Goal: Information Seeking & Learning: Learn about a topic

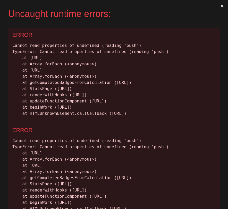
click at [222, 4] on button "×" at bounding box center [222, 6] width 12 height 12
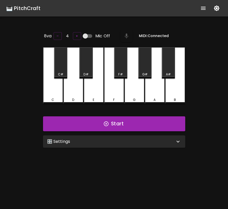
click at [202, 10] on icon "show more" at bounding box center [203, 8] width 6 height 6
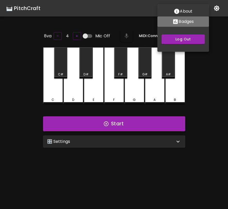
click at [186, 20] on p "Badges" at bounding box center [185, 22] width 15 height 6
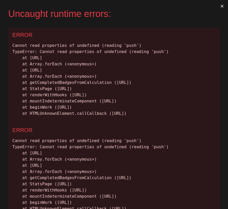
drag, startPoint x: 144, startPoint y: 133, endPoint x: 1, endPoint y: 23, distance: 180.3
click at [1, 23] on div "Uncaught runtime errors: × ERROR Cannot read properties of undefined (reading '…" at bounding box center [114, 104] width 228 height 209
copy div "ERROR Cannot read properties of undefined (reading 'push') TypeError: Cannot re…"
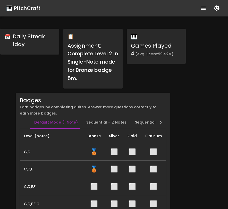
click at [37, 10] on div "🎹 PitchCraft" at bounding box center [23, 8] width 34 height 8
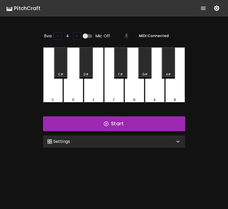
click at [92, 141] on div "🎛️ Settings" at bounding box center [111, 142] width 128 height 6
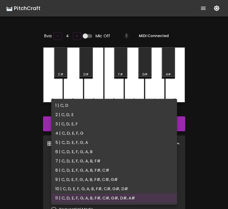
click at [92, 163] on body "🎹 PitchCraft About Badges Log Out 8va – 4 + Mic Off MIDI: Connected C C# D D# E…" at bounding box center [114, 170] width 228 height 341
click at [217, 117] on div at bounding box center [114, 104] width 228 height 209
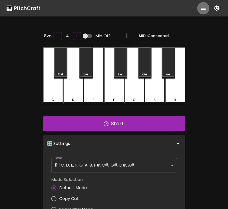
click at [203, 14] on button "show more" at bounding box center [203, 8] width 12 height 12
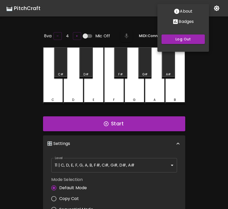
click at [187, 25] on button "Badges" at bounding box center [183, 21] width 52 height 10
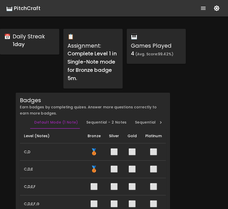
scroll to position [9, 0]
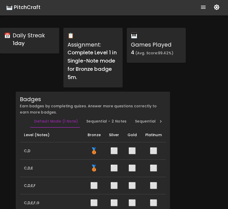
scroll to position [4, 0]
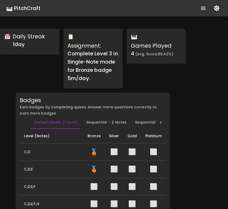
click at [30, 9] on div "🎹 PitchCraft" at bounding box center [23, 8] width 34 height 8
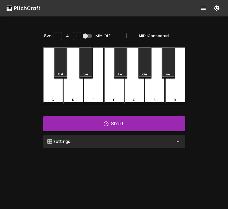
click at [80, 139] on div "🎛️ Settings" at bounding box center [111, 142] width 128 height 6
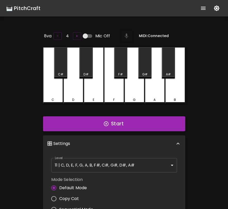
click at [79, 169] on body "🎹 PitchCraft About Badges Log Out 8va – 4 + Mic Off MIDI: Connected C C# D D# E…" at bounding box center [114, 170] width 228 height 341
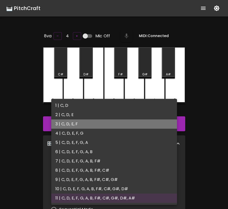
click at [79, 126] on li "3 | C, D, E, F" at bounding box center [114, 123] width 126 height 9
type input "5"
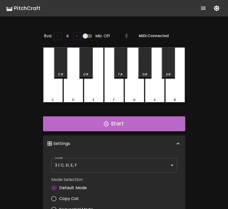
click at [107, 123] on icon "button" at bounding box center [106, 124] width 6 height 6
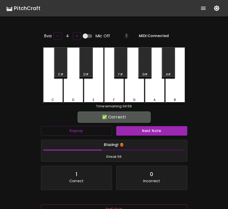
scroll to position [31, 0]
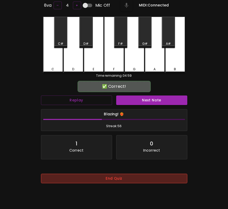
click at [96, 175] on button "End Quiz" at bounding box center [114, 179] width 146 height 10
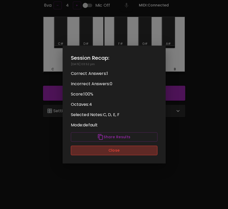
click at [110, 153] on button "Close" at bounding box center [114, 151] width 87 height 10
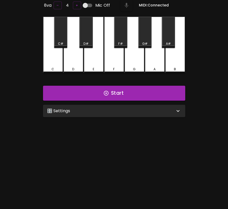
scroll to position [52, 0]
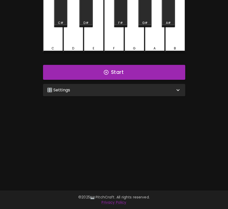
click at [121, 89] on div "🎛️ Settings" at bounding box center [111, 90] width 128 height 6
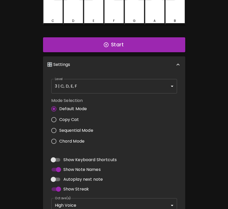
scroll to position [115, 0]
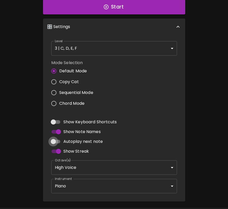
click at [55, 140] on input "Autoplay next note" at bounding box center [53, 142] width 29 height 10
checkbox input "true"
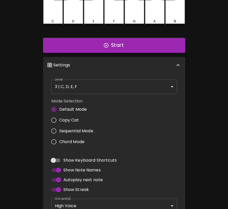
scroll to position [0, 0]
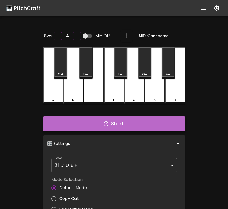
click at [87, 125] on button "Start" at bounding box center [114, 123] width 142 height 15
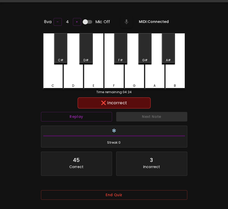
scroll to position [46, 0]
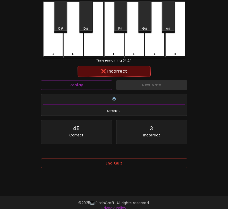
click at [93, 167] on button "End Quiz" at bounding box center [114, 164] width 146 height 10
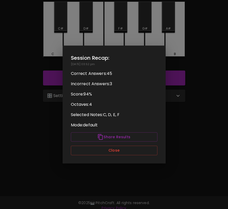
click at [107, 156] on div "Session Recap: 09/07/2025 - 03:52 pm Correct Answers: 45 Incorrect Answers: 3 S…" at bounding box center [114, 105] width 103 height 118
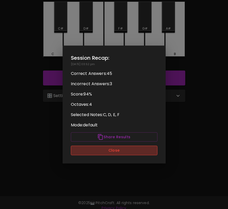
click at [108, 153] on button "Close" at bounding box center [114, 151] width 87 height 10
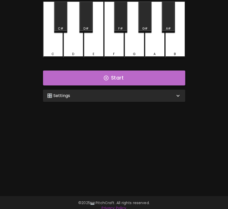
click at [121, 82] on button "Start" at bounding box center [114, 78] width 142 height 15
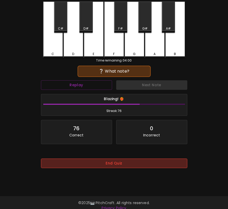
click at [108, 165] on button "End Quiz" at bounding box center [114, 164] width 146 height 10
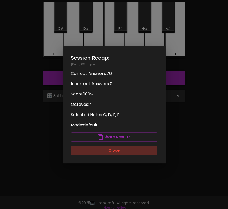
click at [122, 150] on button "Close" at bounding box center [114, 151] width 87 height 10
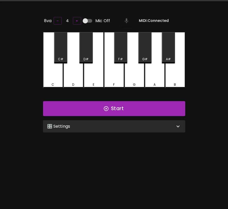
scroll to position [0, 0]
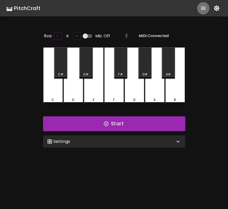
click at [205, 8] on icon "show more" at bounding box center [203, 8] width 6 height 6
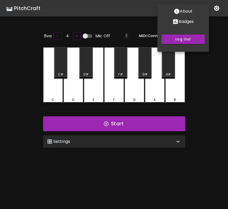
click at [182, 21] on p "Badges" at bounding box center [185, 22] width 15 height 6
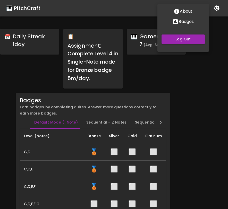
click at [180, 105] on div at bounding box center [114, 104] width 228 height 209
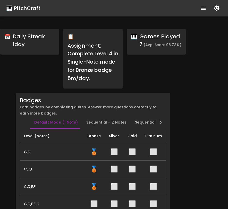
click at [33, 9] on div "🎹 PitchCraft" at bounding box center [23, 8] width 34 height 8
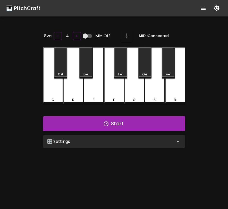
click at [125, 139] on div "🎛️ Settings" at bounding box center [111, 142] width 128 height 6
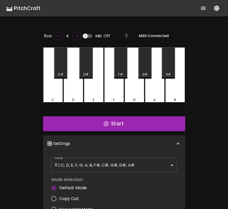
click at [117, 163] on body "🎹 PitchCraft About Badges Log Out 8va – 4 + Mic Off MIDI: Connected C C# D D# E…" at bounding box center [114, 170] width 228 height 341
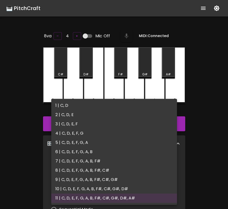
click at [109, 135] on li "4 | C, D, E, F, G" at bounding box center [114, 133] width 126 height 9
type input "7"
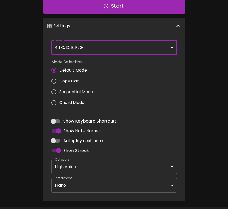
scroll to position [131, 0]
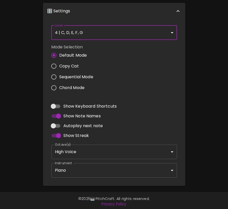
click at [56, 127] on input "Autoplay next note" at bounding box center [53, 126] width 29 height 10
checkbox input "true"
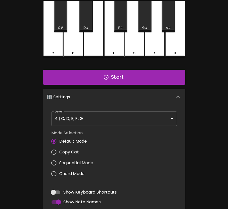
scroll to position [0, 0]
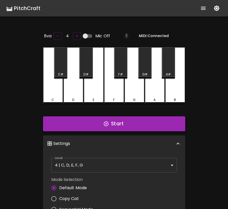
click at [97, 121] on button "Start" at bounding box center [114, 123] width 142 height 15
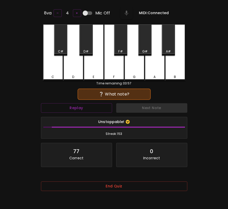
scroll to position [52, 0]
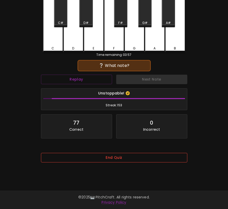
click at [100, 159] on button "End Quiz" at bounding box center [114, 158] width 146 height 10
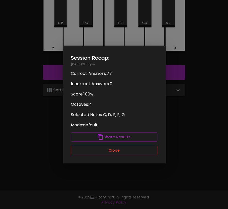
click at [105, 149] on button "Close" at bounding box center [114, 151] width 87 height 10
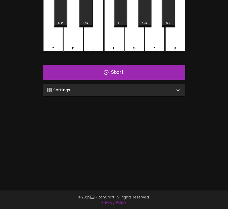
scroll to position [0, 0]
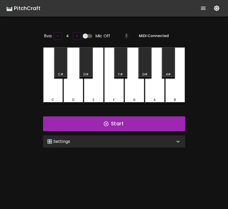
click at [203, 10] on icon "show more" at bounding box center [203, 8] width 5 height 3
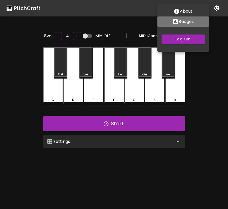
click at [190, 22] on p "Badges" at bounding box center [185, 22] width 15 height 6
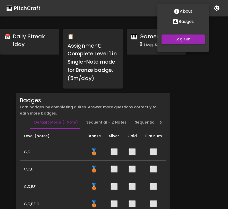
click at [170, 71] on div at bounding box center [114, 104] width 228 height 209
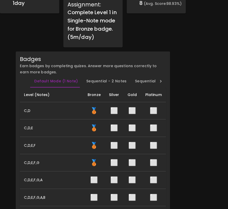
scroll to position [43, 0]
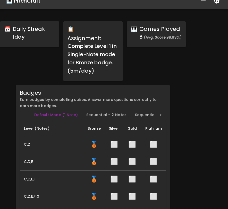
scroll to position [13, 0]
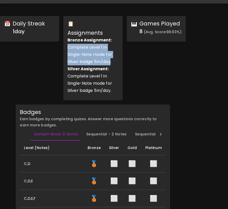
drag, startPoint x: 111, startPoint y: 63, endPoint x: 62, endPoint y: 50, distance: 50.9
click at [62, 50] on div "📋 Assignments Bronze Assignment: Complete Level 1 in Single-Note mode for Silve…" at bounding box center [92, 58] width 63 height 89
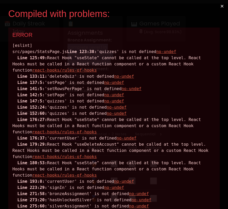
scroll to position [0, 0]
click at [193, 135] on div "[eslint] src/pages/StatsPage.js Line 123:38: 'quizzes' is not defined no-undef …" at bounding box center [113, 178] width 203 height 272
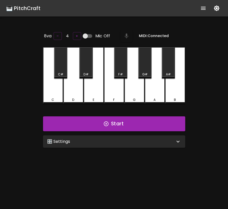
click at [206, 7] on button "show more" at bounding box center [203, 8] width 12 height 12
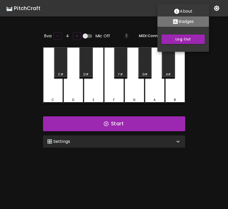
click at [175, 21] on icon "Stats" at bounding box center [175, 22] width 6 height 6
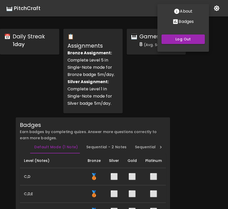
click at [142, 80] on div at bounding box center [114, 104] width 228 height 209
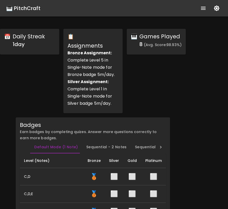
click at [30, 7] on div "🎹 PitchCraft" at bounding box center [23, 8] width 34 height 8
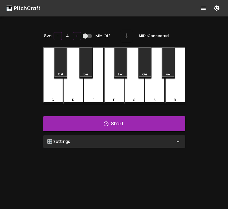
click at [87, 140] on div "🎛️ Settings" at bounding box center [111, 142] width 128 height 6
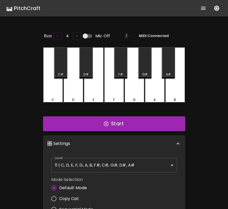
click at [80, 167] on body "🎹 PitchCraft About Badges Log Out 8va – 4 + Mic Off MIDI: Connected C C# D D# E…" at bounding box center [114, 170] width 228 height 341
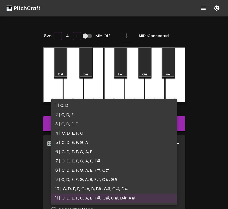
click at [84, 102] on li "1 | C, D" at bounding box center [114, 105] width 126 height 9
type input "1"
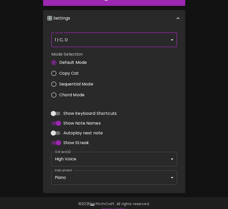
scroll to position [127, 0]
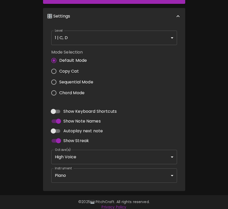
click at [82, 133] on label "Autoplay next note" at bounding box center [75, 131] width 55 height 10
click at [68, 133] on input "Autoplay next note" at bounding box center [53, 131] width 29 height 10
checkbox input "true"
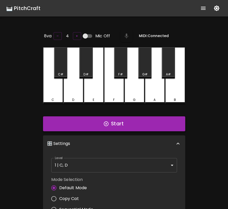
click at [113, 120] on button "Start" at bounding box center [114, 123] width 142 height 15
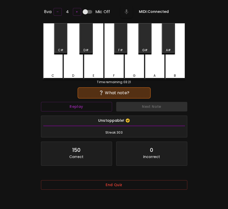
scroll to position [26, 0]
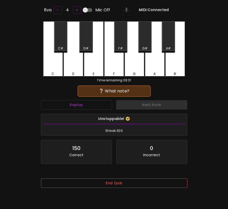
click at [97, 187] on button "End Quiz" at bounding box center [114, 183] width 146 height 10
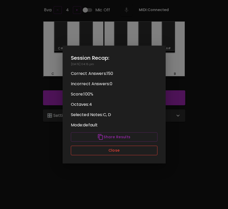
click at [112, 151] on button "Close" at bounding box center [114, 151] width 87 height 10
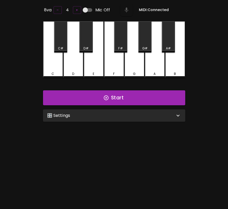
scroll to position [0, 0]
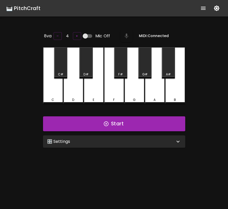
click at [202, 12] on button "show more" at bounding box center [203, 8] width 12 height 12
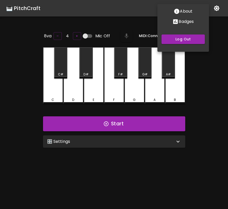
click at [174, 23] on icon "Stats" at bounding box center [175, 21] width 5 height 5
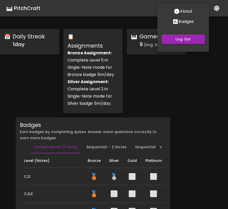
click at [132, 79] on div at bounding box center [114, 104] width 228 height 209
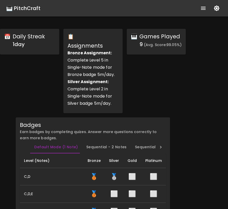
click at [35, 9] on div "🎹 PitchCraft" at bounding box center [23, 8] width 34 height 8
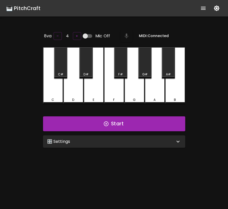
click at [75, 136] on div "🎛️ Settings" at bounding box center [114, 141] width 142 height 12
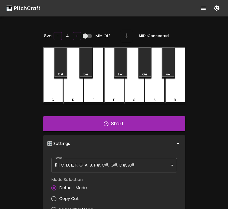
scroll to position [2, 0]
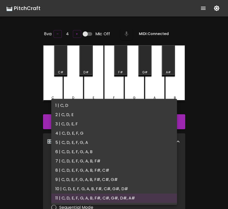
click at [77, 161] on body "🎹 PitchCraft About Badges Log Out 8va – 4 + Mic Off MIDI: Connected C C# D D# E…" at bounding box center [114, 170] width 228 height 341
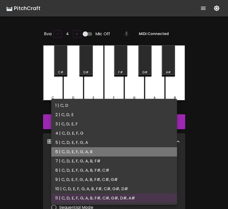
click at [92, 152] on li "6 | C, D, E, F, G, A, B" at bounding box center [114, 151] width 126 height 9
type input "11"
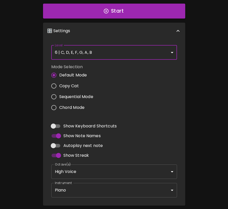
scroll to position [113, 0]
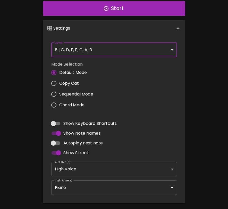
click at [86, 140] on span "Autoplay next note" at bounding box center [83, 143] width 40 height 6
click at [68, 140] on input "Autoplay next note" at bounding box center [53, 143] width 29 height 10
checkbox input "true"
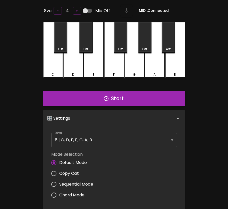
scroll to position [0, 0]
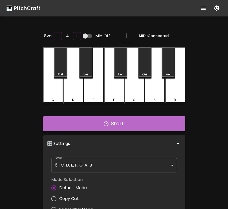
click at [111, 122] on button "Start" at bounding box center [114, 123] width 142 height 15
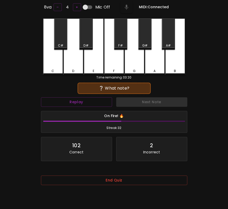
scroll to position [52, 0]
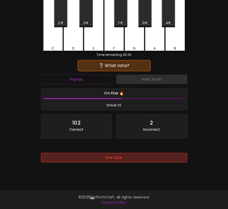
click at [104, 161] on button "End Quiz" at bounding box center [114, 158] width 146 height 10
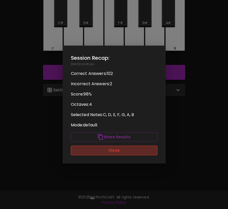
click at [112, 146] on button "Close" at bounding box center [114, 151] width 87 height 10
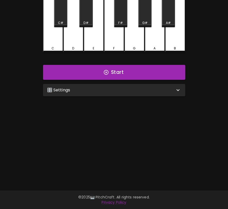
scroll to position [0, 0]
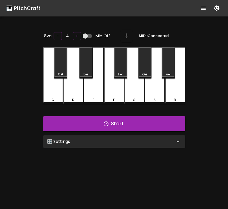
click at [203, 8] on icon "show more" at bounding box center [203, 8] width 5 height 3
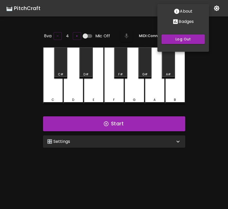
click at [182, 23] on p "Badges" at bounding box center [185, 22] width 15 height 6
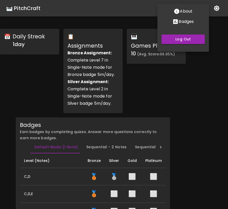
click at [146, 84] on div at bounding box center [114, 104] width 228 height 209
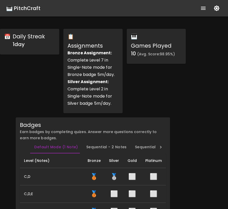
click at [36, 11] on div "🎹 PitchCraft" at bounding box center [23, 8] width 34 height 8
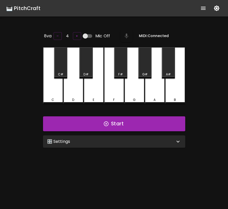
click at [98, 139] on div "🎛️ Settings" at bounding box center [111, 142] width 128 height 6
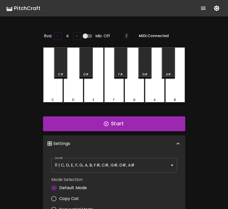
scroll to position [2, 0]
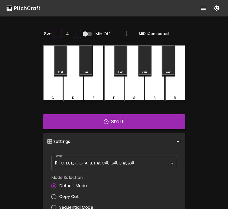
click at [95, 169] on body "🎹 PitchCraft About Badges Log Out 8va – 4 + Mic Off MIDI: Connected C C# D D# E…" at bounding box center [114, 170] width 228 height 341
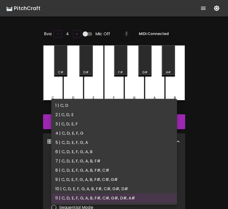
click at [200, 132] on div at bounding box center [114, 104] width 228 height 209
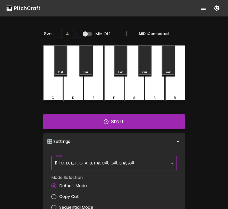
click at [205, 6] on icon "show more" at bounding box center [203, 8] width 6 height 6
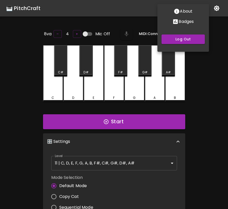
click at [181, 20] on p "Badges" at bounding box center [185, 22] width 15 height 6
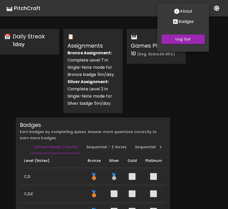
click at [161, 83] on div at bounding box center [114, 104] width 228 height 209
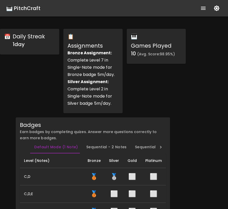
click at [35, 9] on div "🎹 PitchCraft" at bounding box center [23, 8] width 34 height 8
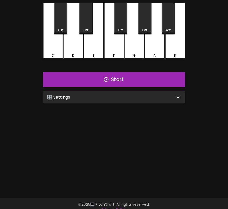
scroll to position [52, 0]
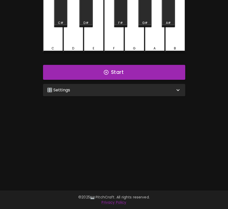
click at [71, 93] on div "🎛️ Settings" at bounding box center [114, 90] width 142 height 12
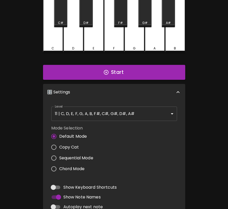
click at [69, 206] on span "Autoplay next note" at bounding box center [83, 207] width 40 height 6
click at [68, 206] on input "Autoplay next note" at bounding box center [53, 207] width 29 height 10
checkbox input "true"
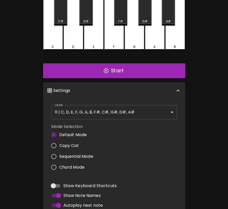
click at [101, 109] on body "🎹 PitchCraft About Badges Log Out 8va – 4 + Mic Off MIDI: Connected C C# D D# E…" at bounding box center [114, 117] width 228 height 341
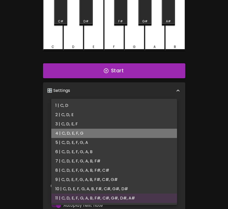
click at [95, 136] on li "4 | C, D, E, F, G" at bounding box center [114, 133] width 126 height 9
type input "7"
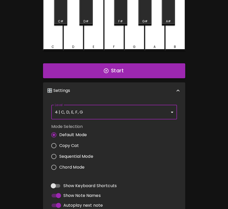
click at [145, 127] on div "Mode Selection Default Mode Copy Cat Sequential Mode Chord Mode" at bounding box center [114, 148] width 130 height 53
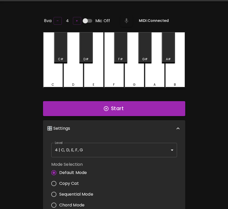
scroll to position [0, 0]
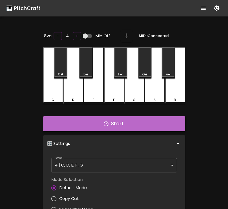
click at [141, 128] on button "Start" at bounding box center [114, 123] width 142 height 15
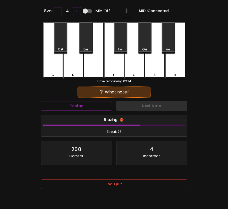
scroll to position [52, 0]
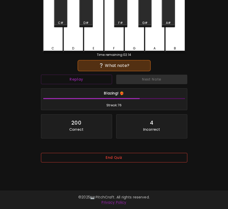
click at [118, 158] on button "End Quiz" at bounding box center [114, 158] width 146 height 10
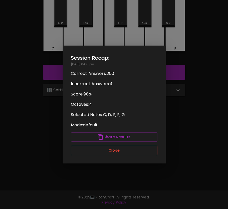
click at [133, 149] on button "Close" at bounding box center [114, 151] width 87 height 10
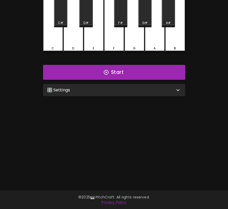
scroll to position [0, 0]
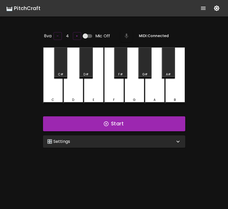
click at [198, 10] on button "show more" at bounding box center [203, 8] width 12 height 12
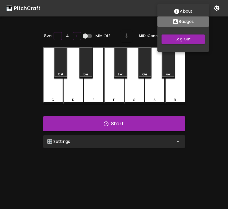
click at [191, 20] on p "Badges" at bounding box center [185, 22] width 15 height 6
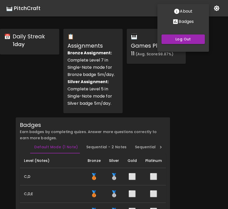
click at [164, 63] on div at bounding box center [114, 104] width 228 height 209
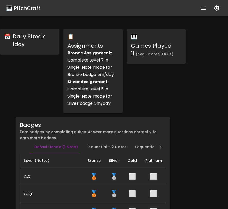
click at [164, 63] on div "🎹 Games Played 11 (Avg. Score: 98.87 %)" at bounding box center [156, 71] width 63 height 89
